Goal: Information Seeking & Learning: Learn about a topic

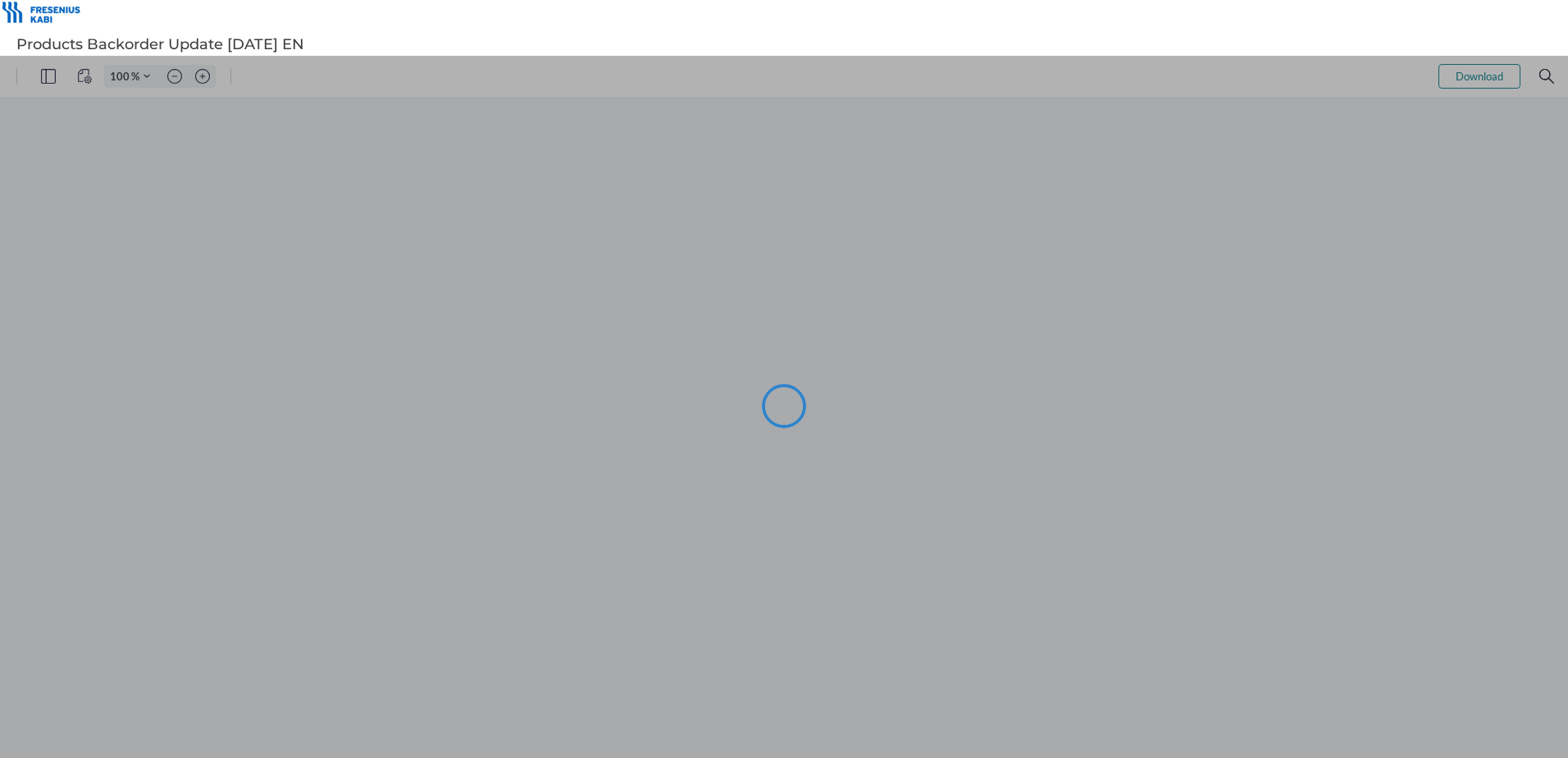
type input "101"
type input "95"
